Goal: Task Accomplishment & Management: Use online tool/utility

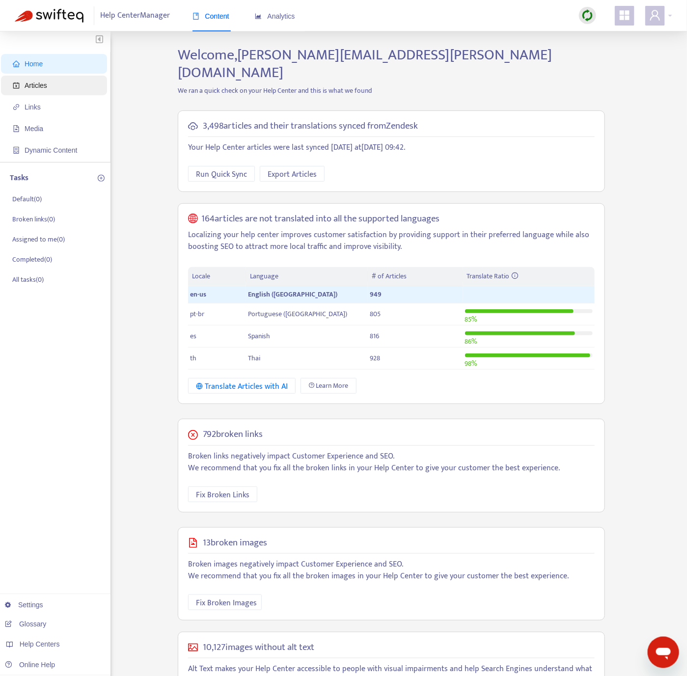
click at [45, 88] on span "Articles" at bounding box center [36, 86] width 23 height 8
click at [77, 89] on span "Articles" at bounding box center [56, 86] width 86 height 20
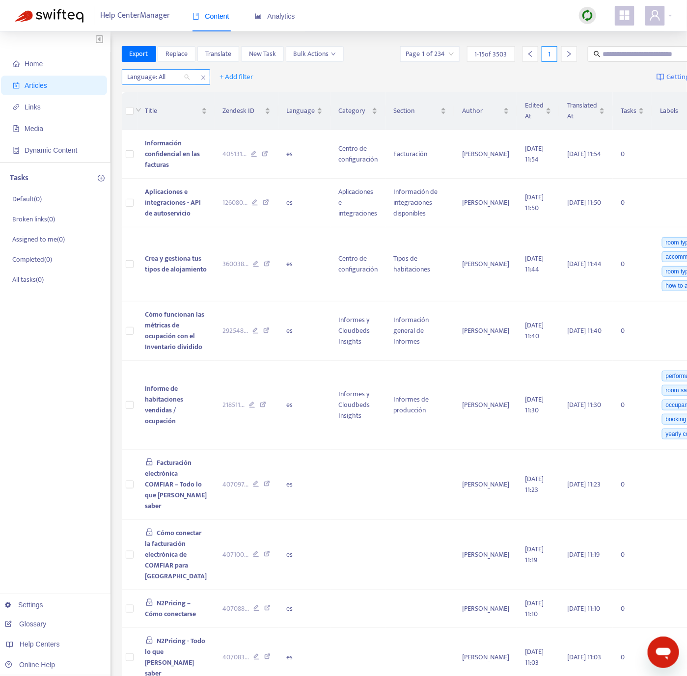
click at [168, 70] on div "Language: All" at bounding box center [158, 77] width 73 height 15
click at [517, 7] on div at bounding box center [587, 15] width 17 height 17
click at [517, 33] on link "Quick Sync" at bounding box center [608, 35] width 42 height 11
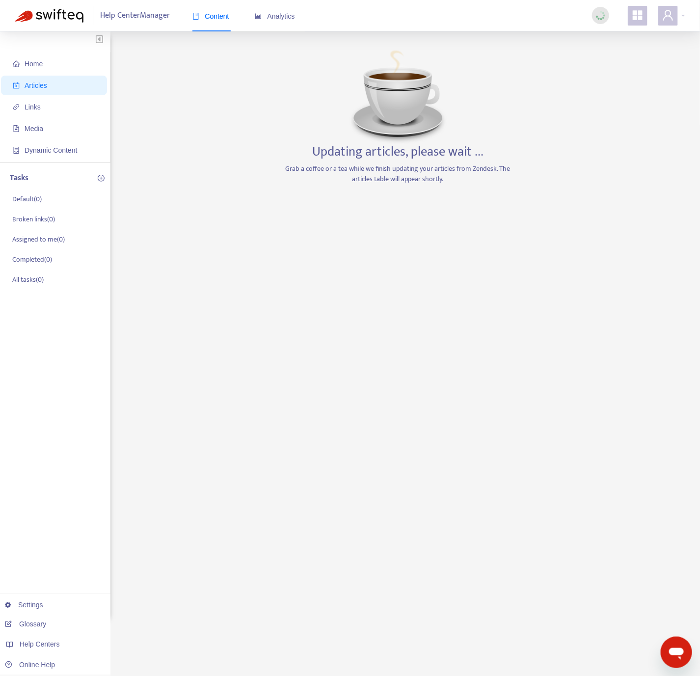
click at [205, 157] on div "Home Articles Links Media Dynamic Content Tasks Default ( 0 ) Broken links ( 0 …" at bounding box center [350, 333] width 671 height 575
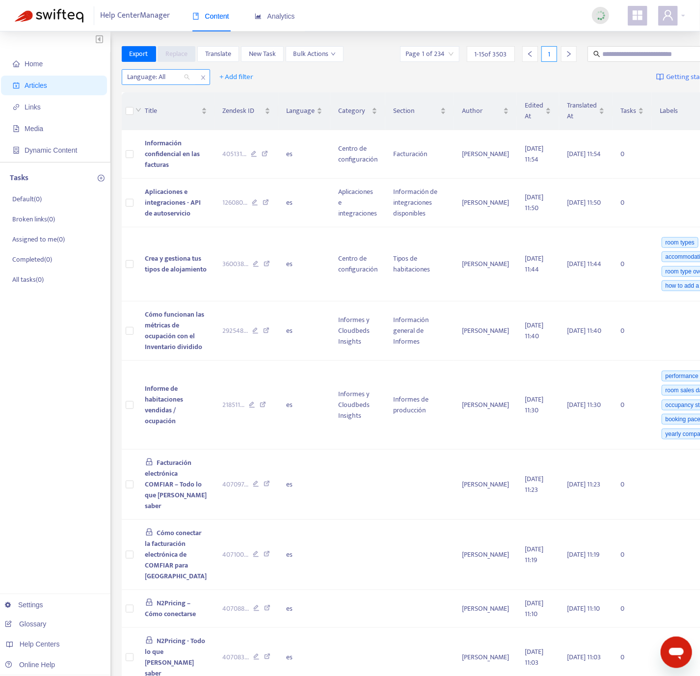
click at [180, 81] on div at bounding box center [153, 77] width 59 height 12
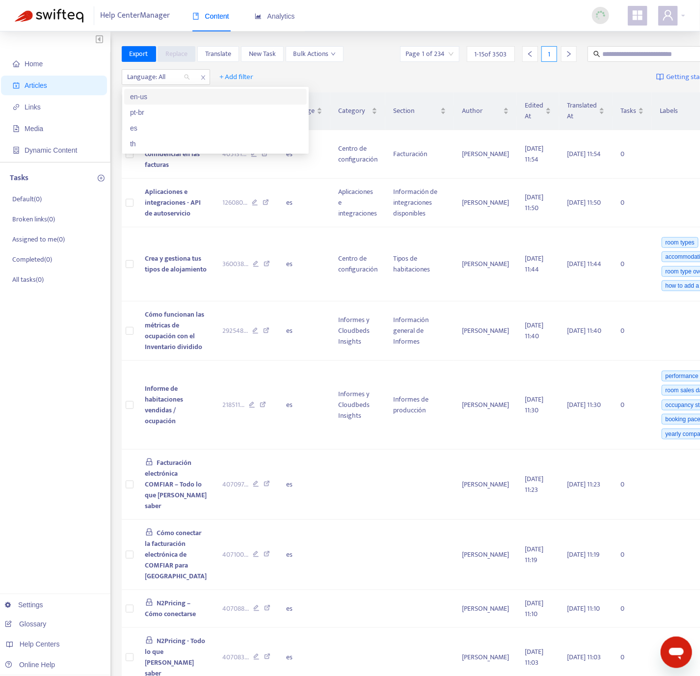
click at [182, 93] on div "en-us" at bounding box center [215, 96] width 171 height 11
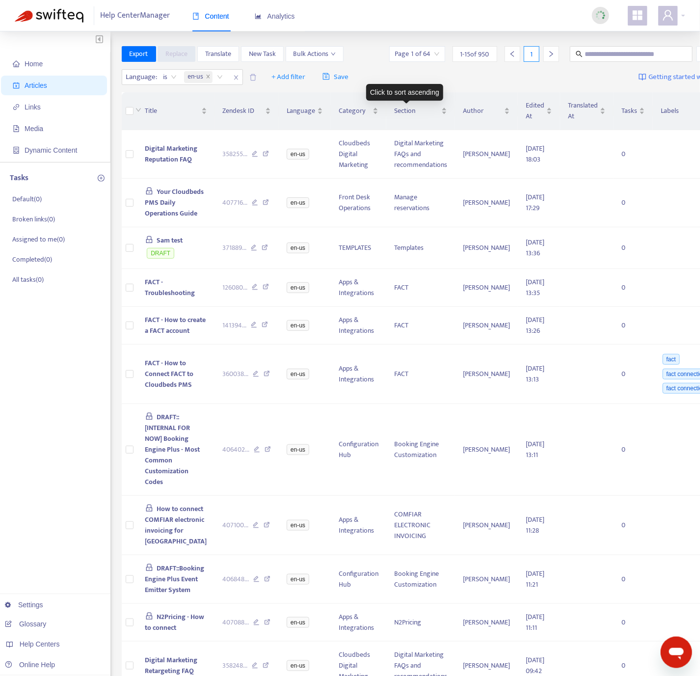
click at [420, 92] on div "Click to sort ascending" at bounding box center [404, 92] width 77 height 17
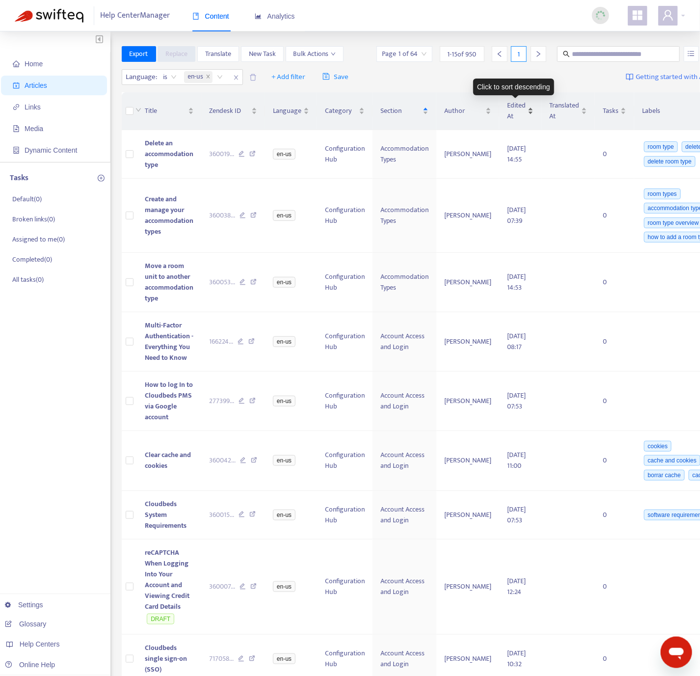
click at [517, 121] on div "Edited At" at bounding box center [520, 111] width 27 height 22
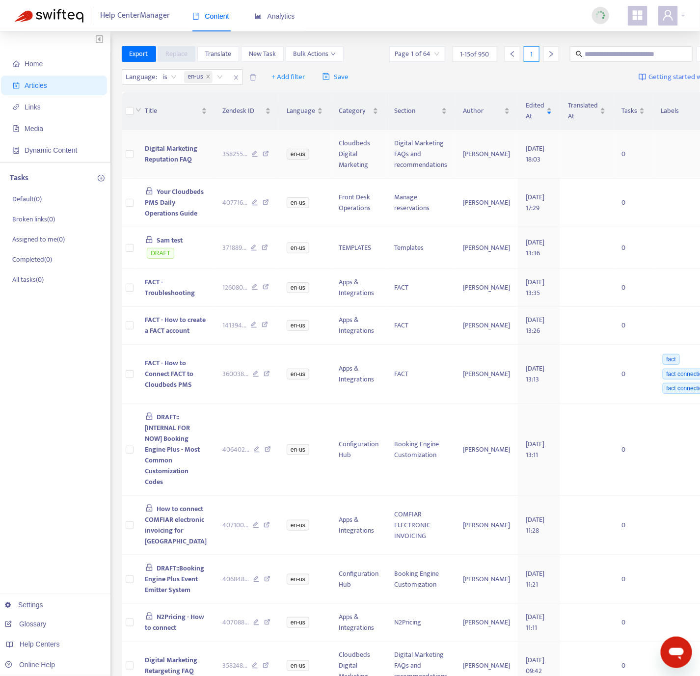
click at [199, 170] on td "Digital Marketing Reputation FAQ" at bounding box center [177, 154] width 78 height 49
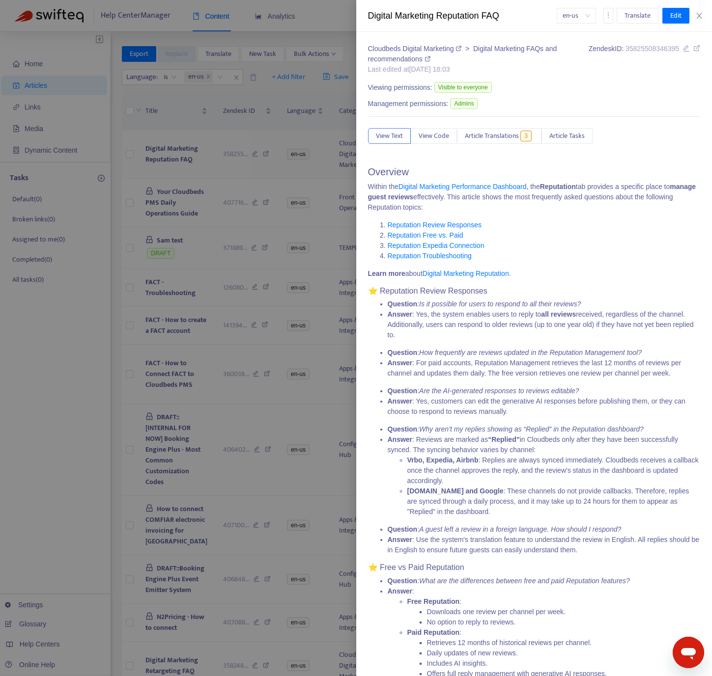
drag, startPoint x: 267, startPoint y: 189, endPoint x: 134, endPoint y: 170, distance: 133.9
click at [266, 189] on div at bounding box center [356, 338] width 712 height 676
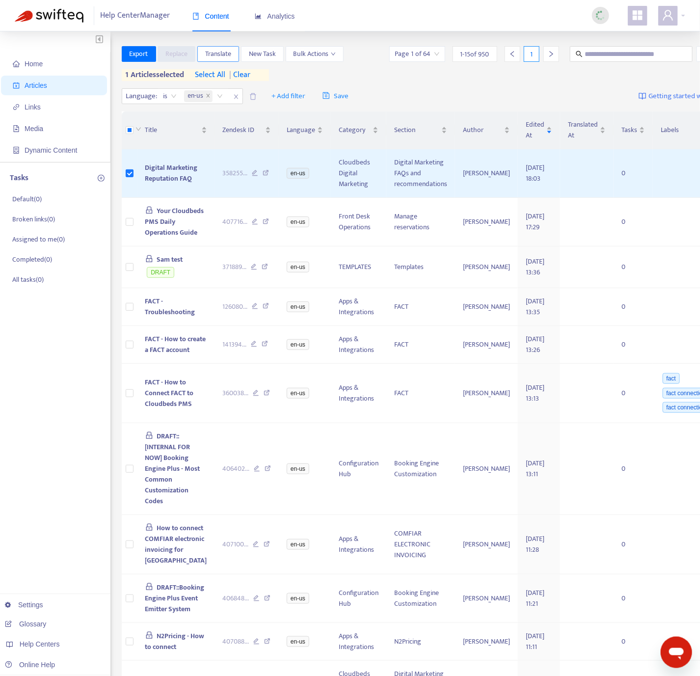
click at [223, 54] on span "Translate" at bounding box center [218, 54] width 26 height 11
click at [212, 49] on span "Translate" at bounding box center [218, 54] width 26 height 11
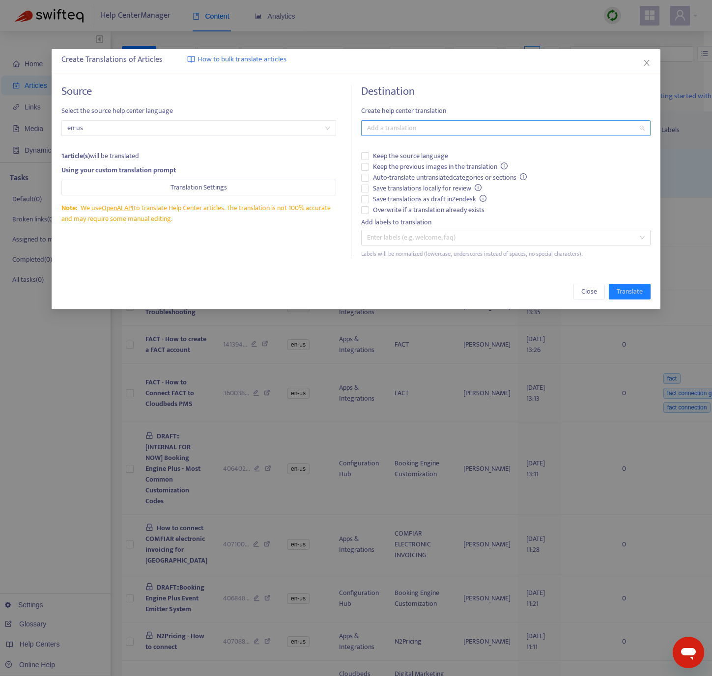
click at [406, 131] on div at bounding box center [500, 128] width 275 height 12
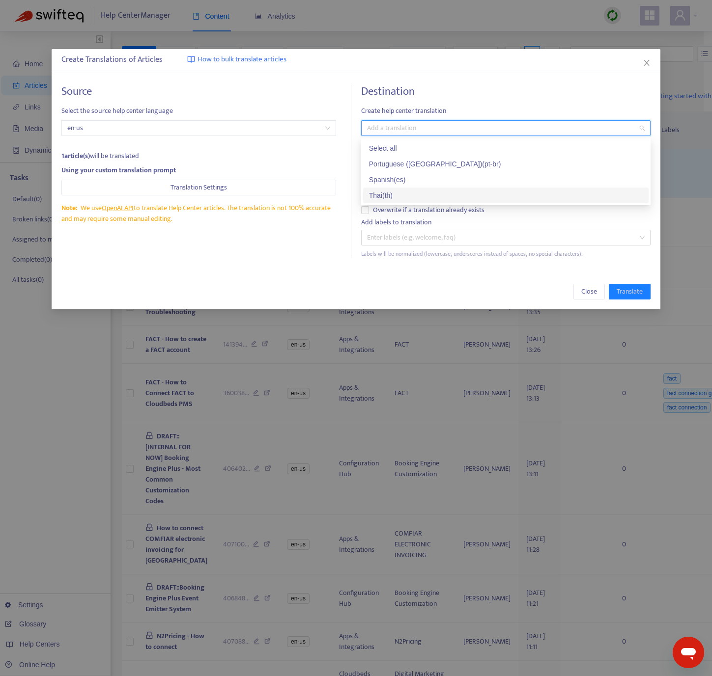
click at [392, 191] on div "Thai ( th )" at bounding box center [506, 195] width 274 height 11
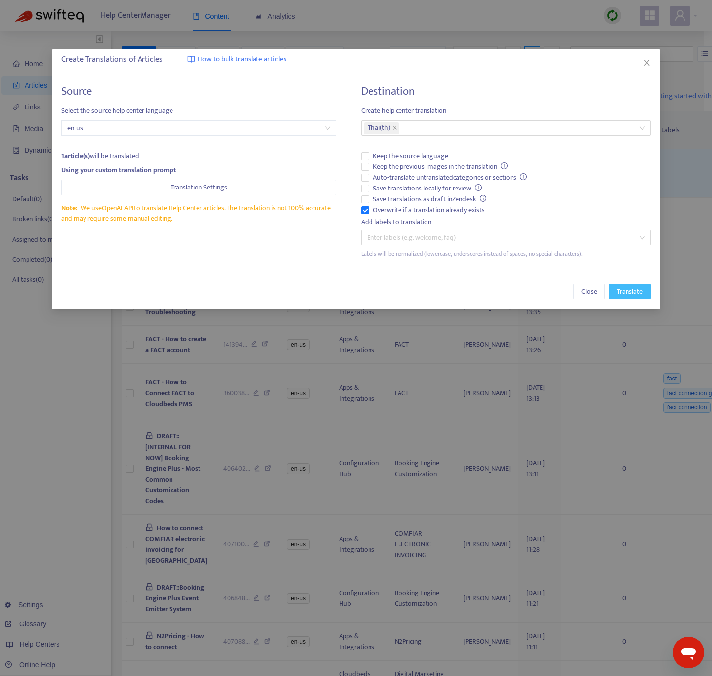
click at [517, 288] on span "Translate" at bounding box center [629, 291] width 26 height 11
